Goal: Book appointment/travel/reservation

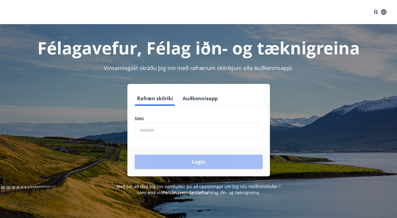
click at [211, 128] on input "phone" at bounding box center [199, 130] width 128 height 15
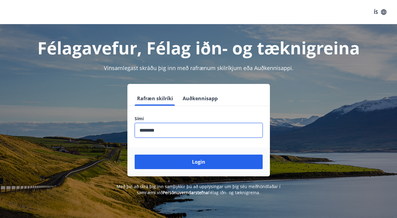
type input "********"
click at [198, 162] on button "Login" at bounding box center [199, 162] width 128 height 14
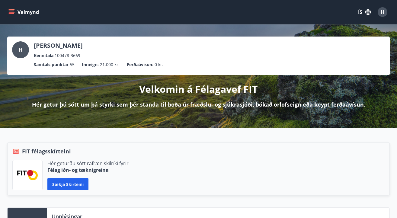
click at [13, 12] on icon "menu" at bounding box center [12, 12] width 7 height 1
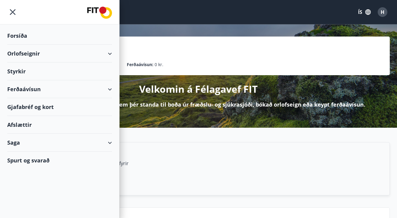
click at [109, 52] on div "Orlofseignir" at bounding box center [59, 54] width 105 height 18
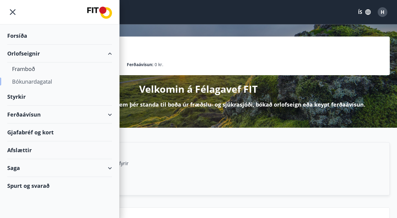
click at [42, 80] on div "Bókunardagatal" at bounding box center [59, 81] width 95 height 13
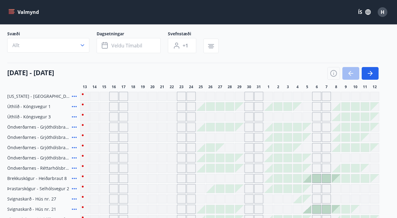
scroll to position [35, 0]
click at [375, 74] on button "button" at bounding box center [370, 73] width 17 height 13
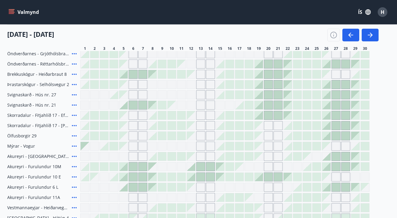
scroll to position [139, 0]
click at [74, 126] on icon at bounding box center [74, 125] width 5 height 1
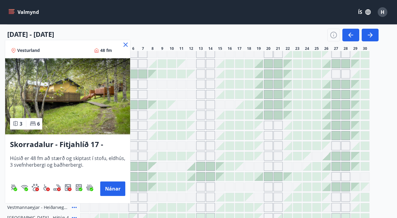
click at [127, 44] on icon at bounding box center [126, 45] width 4 height 4
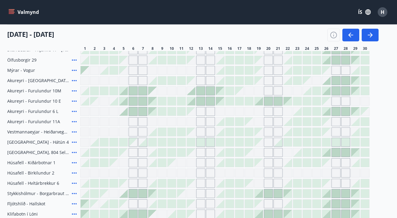
scroll to position [215, 0]
click at [75, 162] on icon at bounding box center [74, 162] width 7 height 7
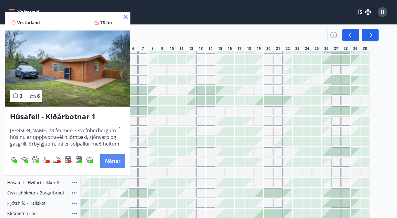
click at [111, 161] on button "Nánar" at bounding box center [112, 161] width 25 height 14
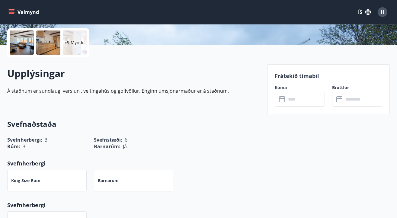
scroll to position [139, 0]
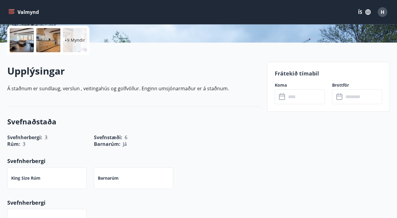
click at [305, 94] on input "text" at bounding box center [305, 96] width 39 height 15
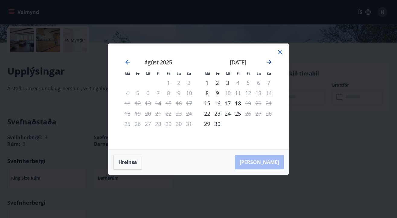
click at [269, 62] on icon "Move forward to switch to the next month." at bounding box center [269, 62] width 5 height 5
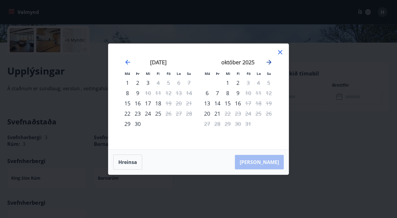
click at [269, 61] on icon "Move forward to switch to the next month." at bounding box center [268, 62] width 7 height 7
click at [127, 62] on icon "Move backward to switch to the previous month." at bounding box center [127, 62] width 5 height 5
click at [268, 61] on icon "Move forward to switch to the next month." at bounding box center [268, 62] width 7 height 7
click at [270, 63] on icon "Move forward to switch to the next month." at bounding box center [269, 62] width 5 height 5
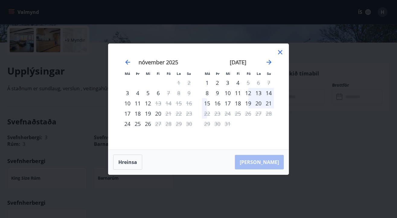
click at [281, 51] on icon at bounding box center [280, 52] width 7 height 7
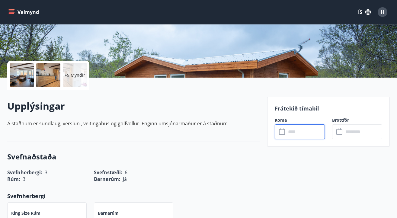
scroll to position [97, 0]
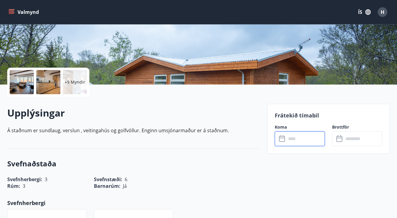
click at [22, 79] on div at bounding box center [22, 82] width 24 height 24
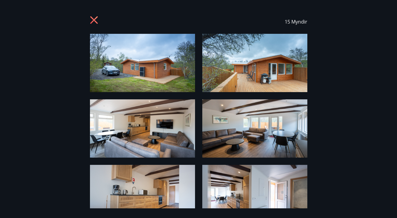
click at [152, 62] on img at bounding box center [142, 63] width 105 height 58
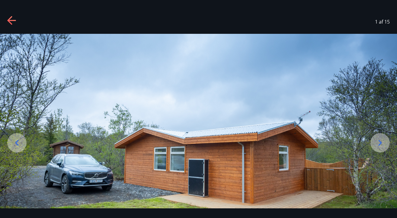
click at [375, 148] on div at bounding box center [380, 142] width 19 height 19
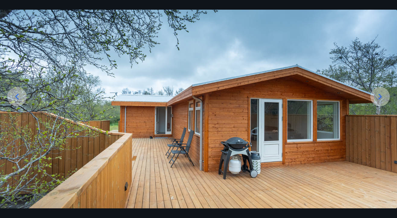
scroll to position [46, 0]
click at [376, 98] on icon at bounding box center [380, 97] width 10 height 10
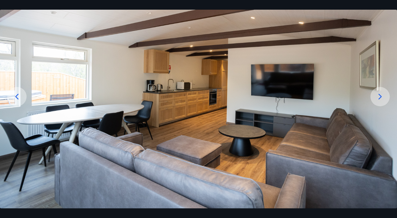
click at [376, 98] on icon at bounding box center [380, 97] width 10 height 10
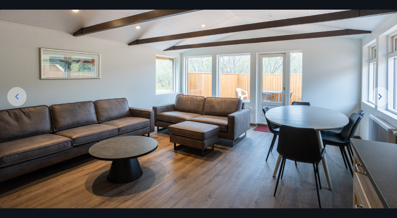
click at [376, 98] on icon at bounding box center [380, 97] width 10 height 10
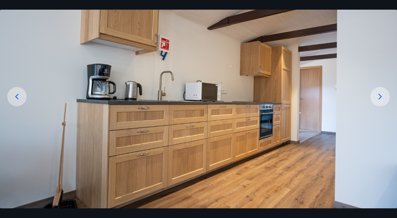
click at [376, 98] on icon at bounding box center [380, 97] width 10 height 10
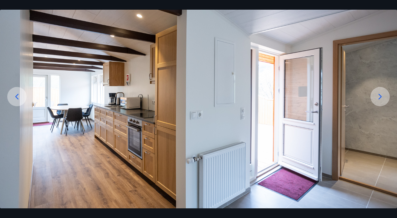
click at [376, 98] on icon at bounding box center [380, 97] width 10 height 10
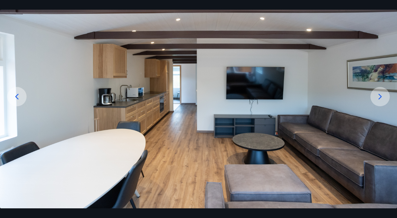
click at [376, 98] on icon at bounding box center [380, 97] width 10 height 10
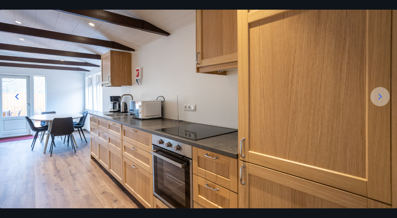
click at [377, 98] on icon at bounding box center [380, 97] width 10 height 10
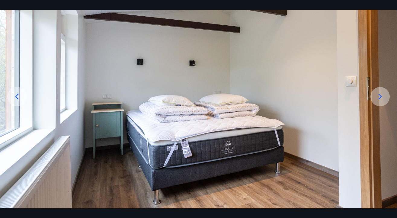
click at [377, 98] on icon at bounding box center [380, 97] width 10 height 10
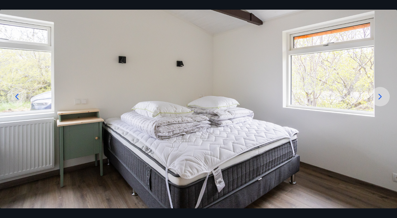
click at [377, 98] on icon at bounding box center [380, 97] width 10 height 10
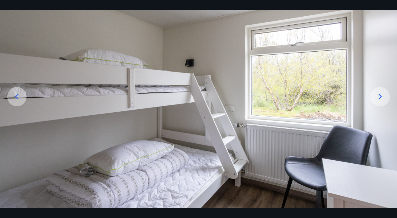
click at [377, 98] on icon at bounding box center [380, 97] width 10 height 10
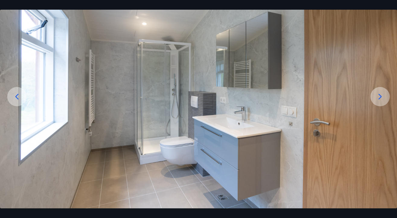
click at [378, 100] on icon at bounding box center [380, 97] width 10 height 10
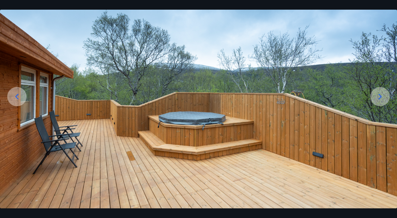
click at [378, 100] on icon at bounding box center [380, 97] width 10 height 10
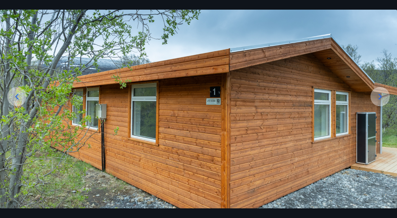
click at [378, 100] on icon at bounding box center [380, 97] width 10 height 10
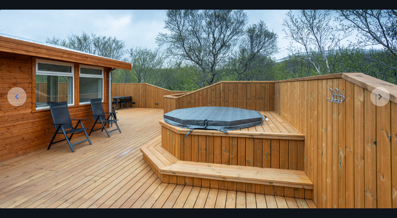
click at [378, 100] on img at bounding box center [198, 98] width 397 height 221
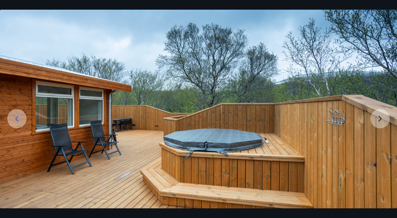
click at [378, 100] on img at bounding box center [198, 120] width 397 height 221
click at [381, 122] on img at bounding box center [198, 120] width 397 height 221
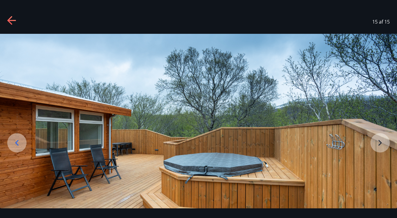
scroll to position [0, 0]
click at [11, 20] on icon at bounding box center [11, 20] width 8 height 1
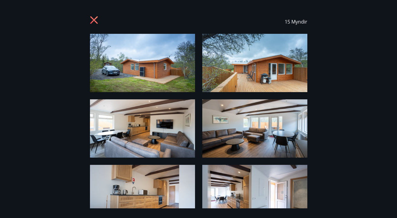
click at [95, 21] on icon at bounding box center [94, 20] width 8 height 8
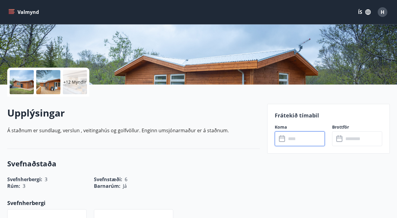
click at [295, 141] on input "text" at bounding box center [305, 138] width 39 height 15
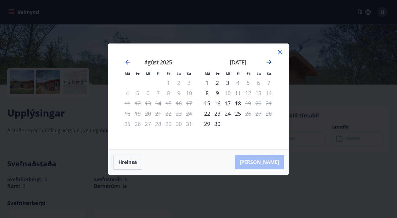
click at [270, 61] on icon "Move forward to switch to the next month." at bounding box center [269, 62] width 5 height 5
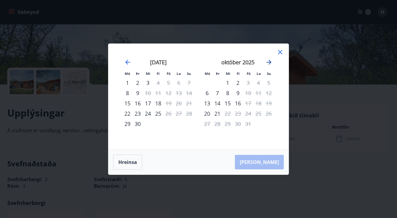
click at [270, 61] on icon "Move forward to switch to the next month." at bounding box center [269, 62] width 5 height 5
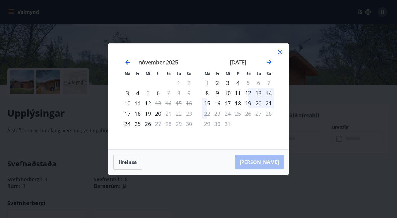
click at [253, 92] on div "13" at bounding box center [258, 93] width 10 height 10
click at [206, 101] on div "15" at bounding box center [207, 103] width 10 height 10
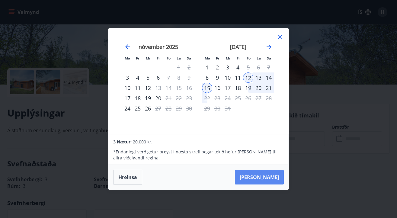
click at [269, 175] on button "[PERSON_NAME]" at bounding box center [259, 177] width 49 height 14
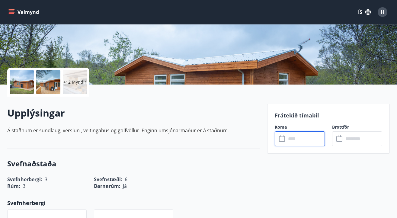
type input "******"
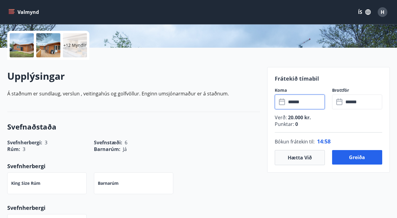
scroll to position [135, 0]
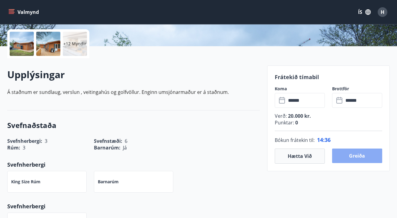
click at [364, 157] on button "Greiða" at bounding box center [357, 156] width 50 height 14
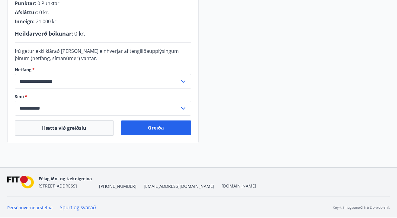
scroll to position [183, 0]
click at [178, 129] on button "Greiða" at bounding box center [156, 128] width 70 height 14
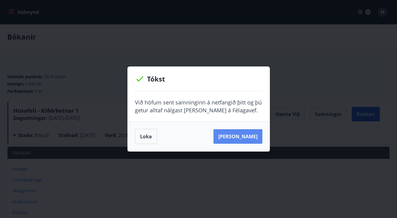
click at [246, 135] on button "[PERSON_NAME]" at bounding box center [238, 136] width 49 height 14
click at [308, 74] on div "Tókst Við höfum sent samninginn á netfangið þitt og þú getur alltaf nálgast [PE…" at bounding box center [198, 109] width 397 height 218
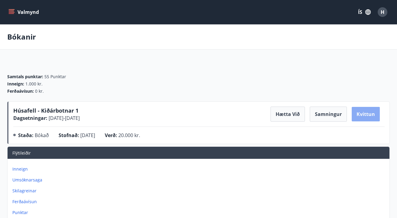
click at [368, 115] on button "Kvittun" at bounding box center [366, 114] width 28 height 14
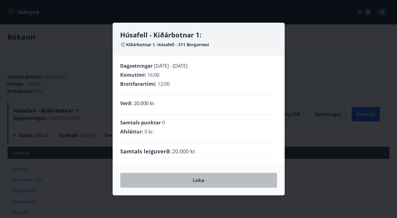
click at [201, 180] on button "Loka" at bounding box center [198, 180] width 157 height 15
